Goal: Task Accomplishment & Management: Manage account settings

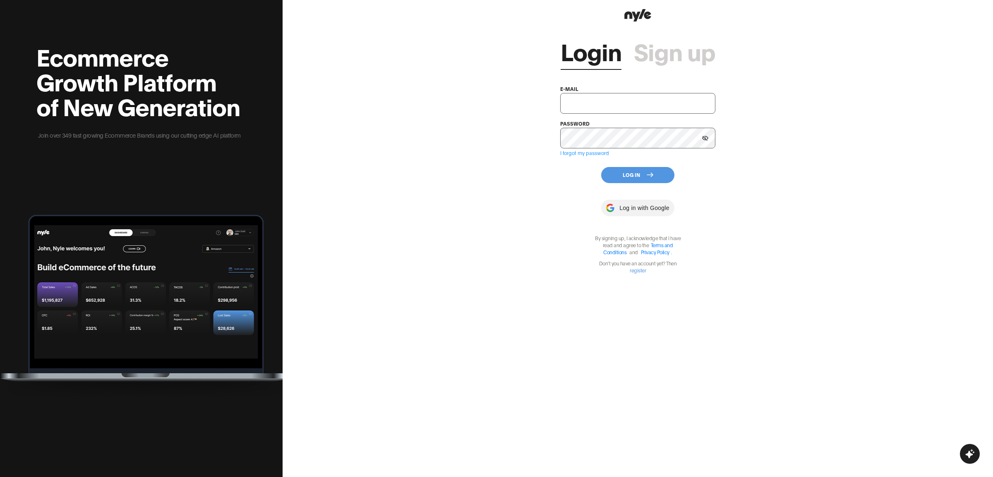
type input "[EMAIL_ADDRESS][PERSON_NAME]"
click at [622, 175] on button "Log In" at bounding box center [637, 175] width 73 height 16
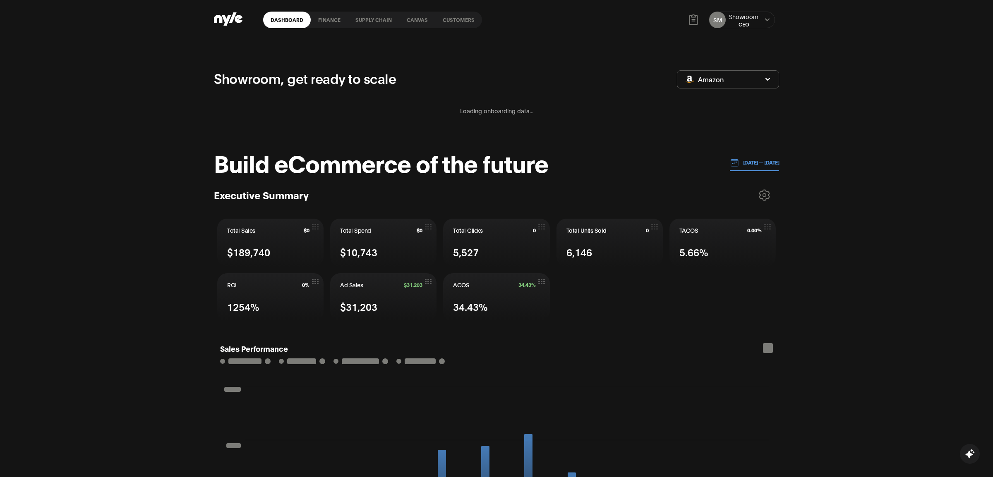
click at [448, 18] on link "Customers" at bounding box center [458, 20] width 47 height 17
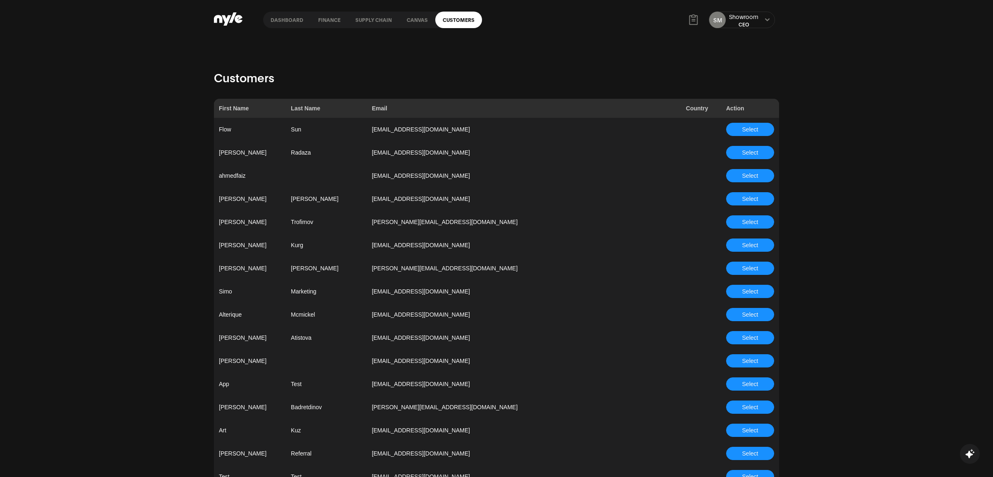
scroll to position [2160, 0]
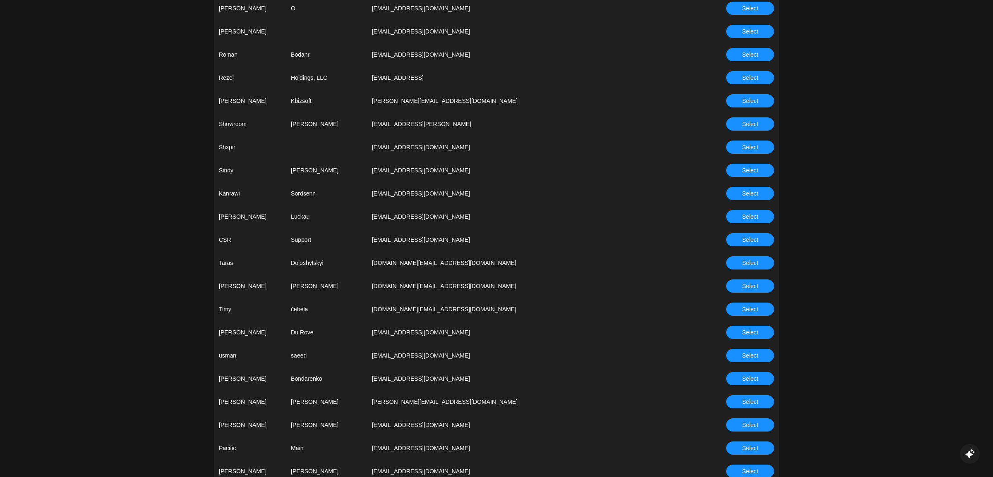
click at [748, 240] on span "Select" at bounding box center [750, 239] width 16 height 9
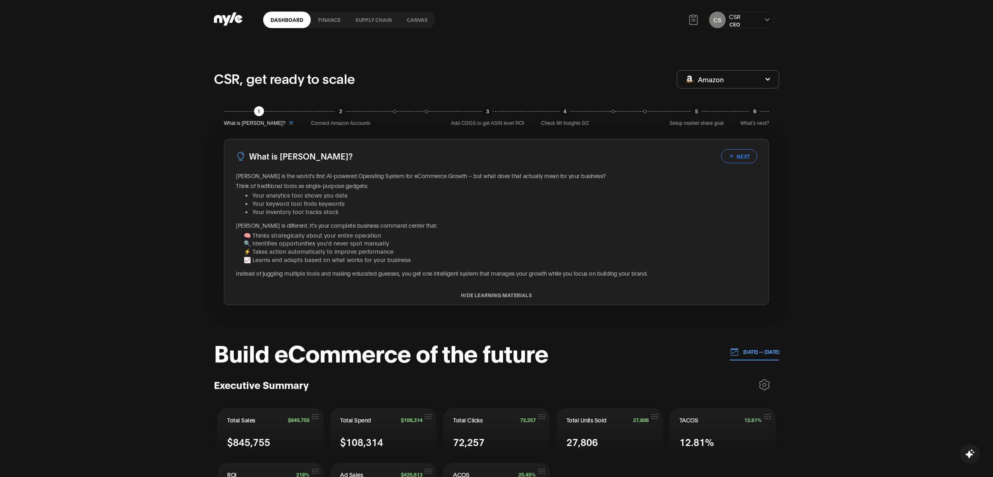
click at [330, 19] on link "finance" at bounding box center [329, 20] width 37 height 17
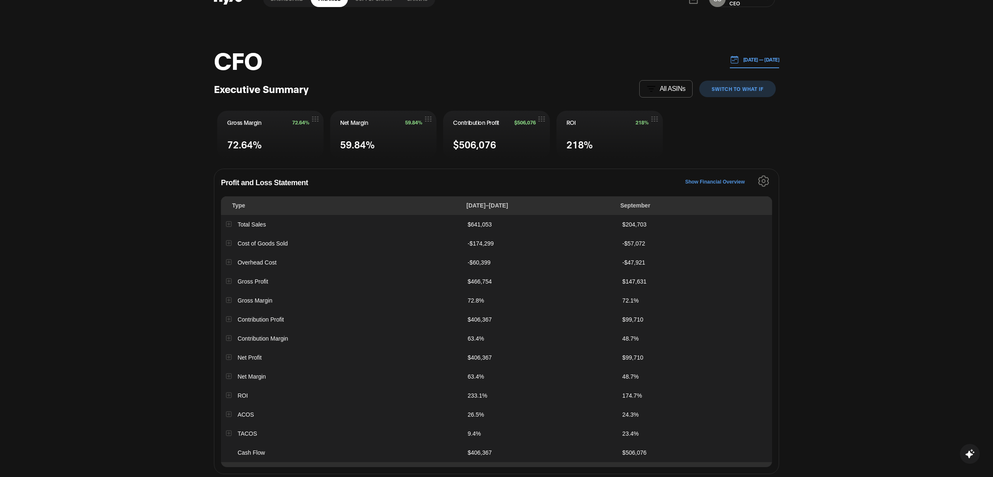
scroll to position [21, 0]
click at [740, 65] on button "[DATE] — [DATE]" at bounding box center [755, 60] width 50 height 17
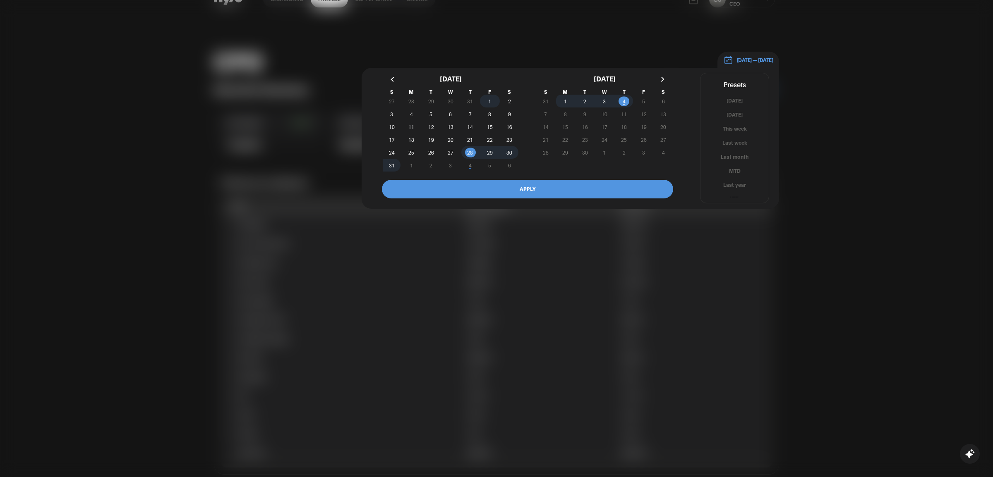
click at [488, 100] on span "1" at bounding box center [489, 101] width 19 height 9
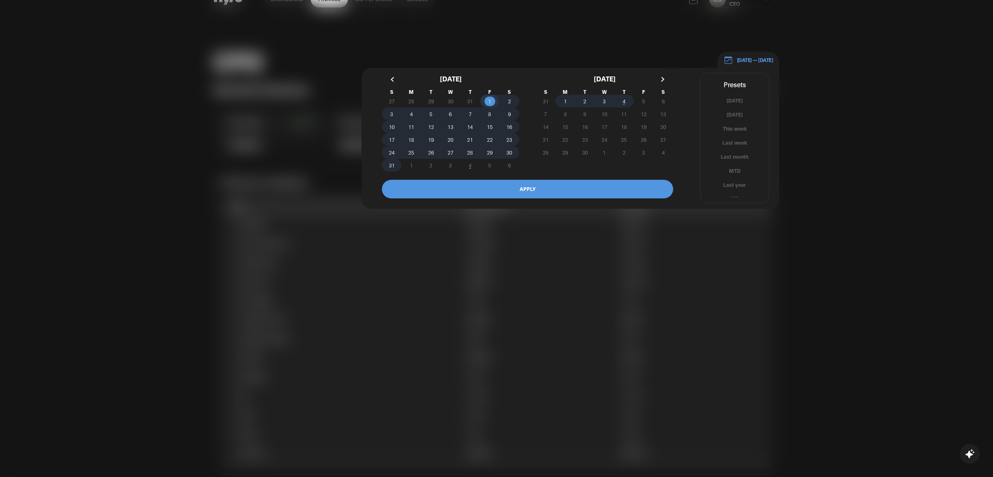
click at [624, 98] on span "4" at bounding box center [624, 101] width 3 height 15
click at [558, 190] on button "APPLY" at bounding box center [527, 189] width 291 height 19
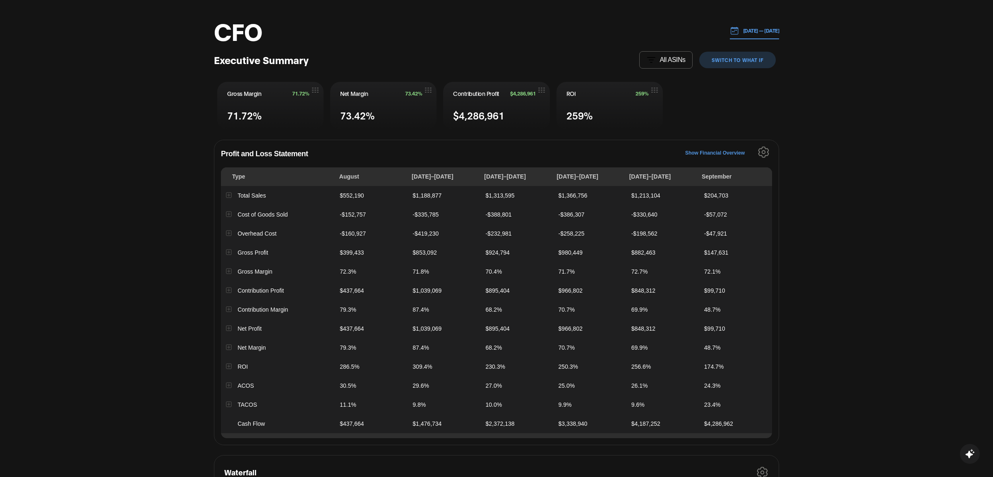
scroll to position [47, 0]
